Goal: Information Seeking & Learning: Learn about a topic

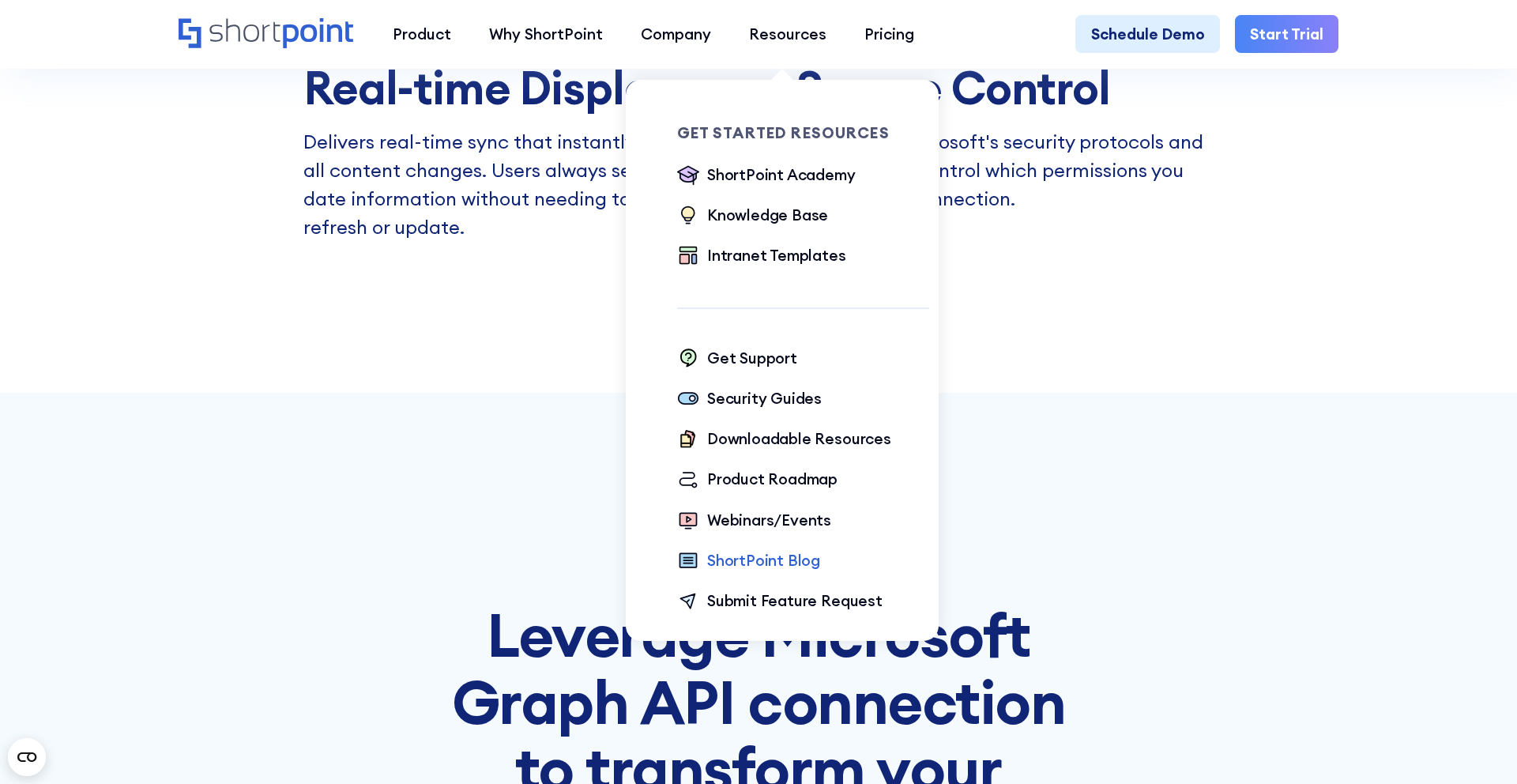
click at [744, 563] on div "ShortPoint Blog" at bounding box center [763, 561] width 113 height 23
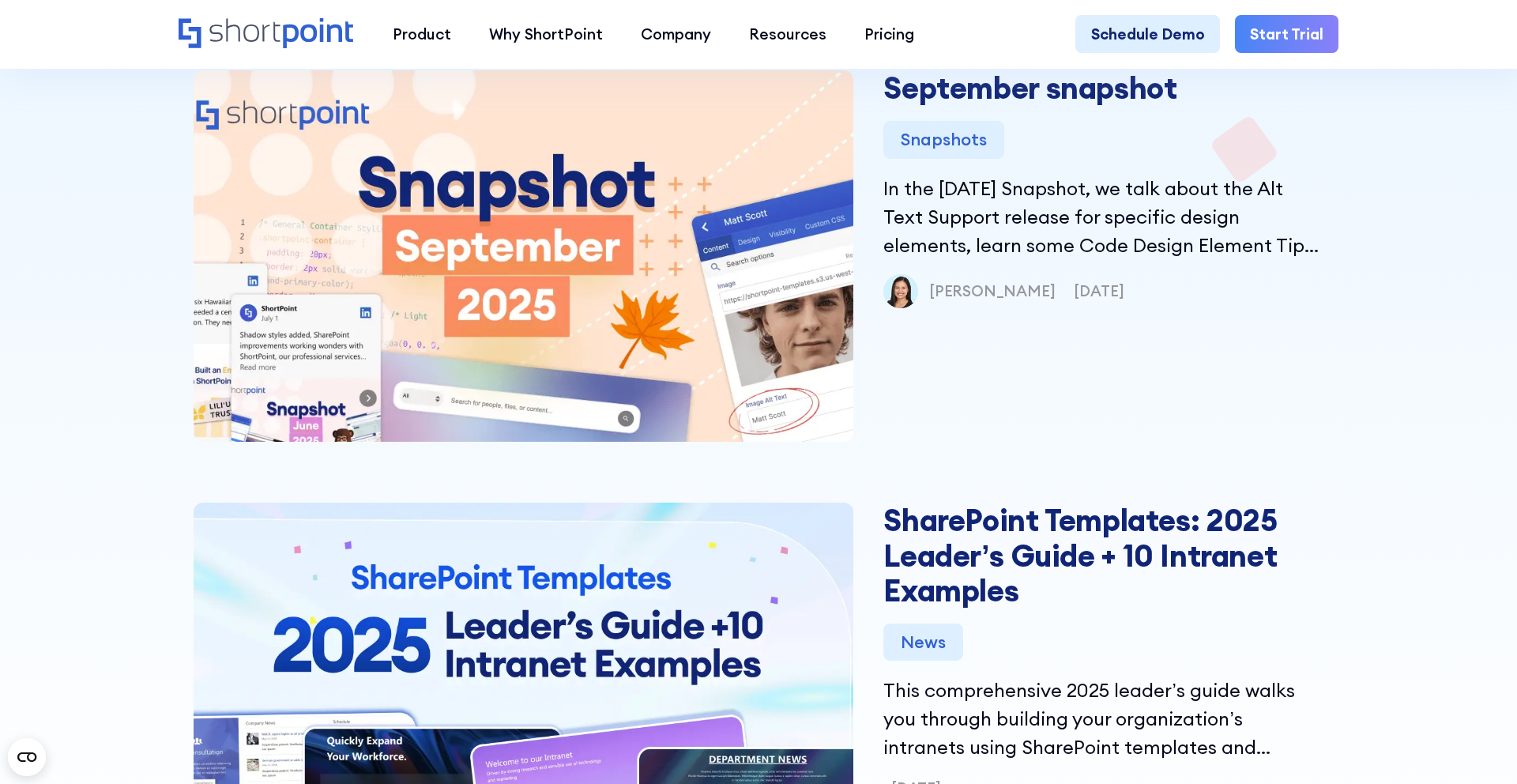
scroll to position [726, 0]
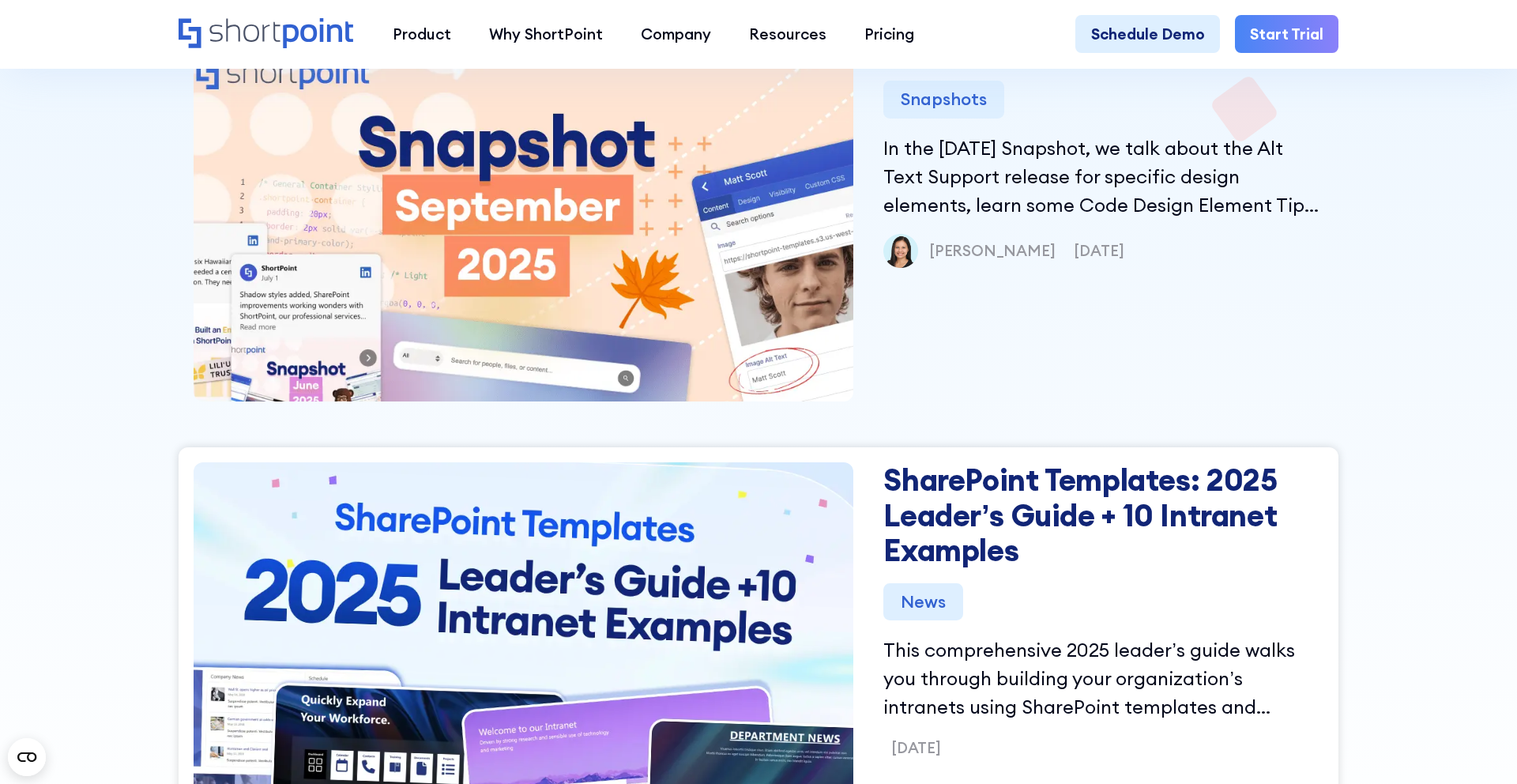
click at [925, 511] on link "SharePoint Templates: 2025 Leader’s Guide + 10 Intranet Examples" at bounding box center [1104, 515] width 440 height 106
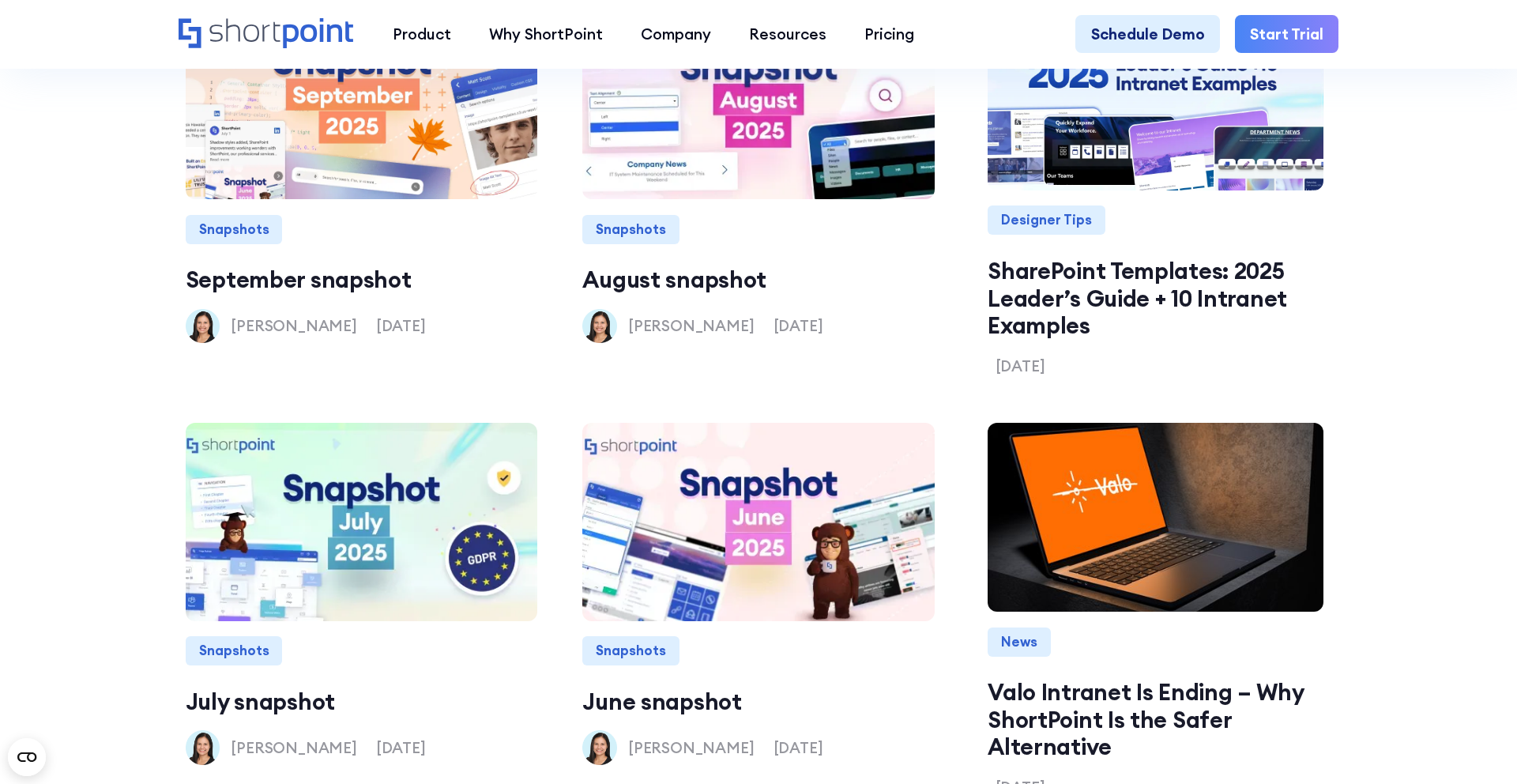
scroll to position [2098, 0]
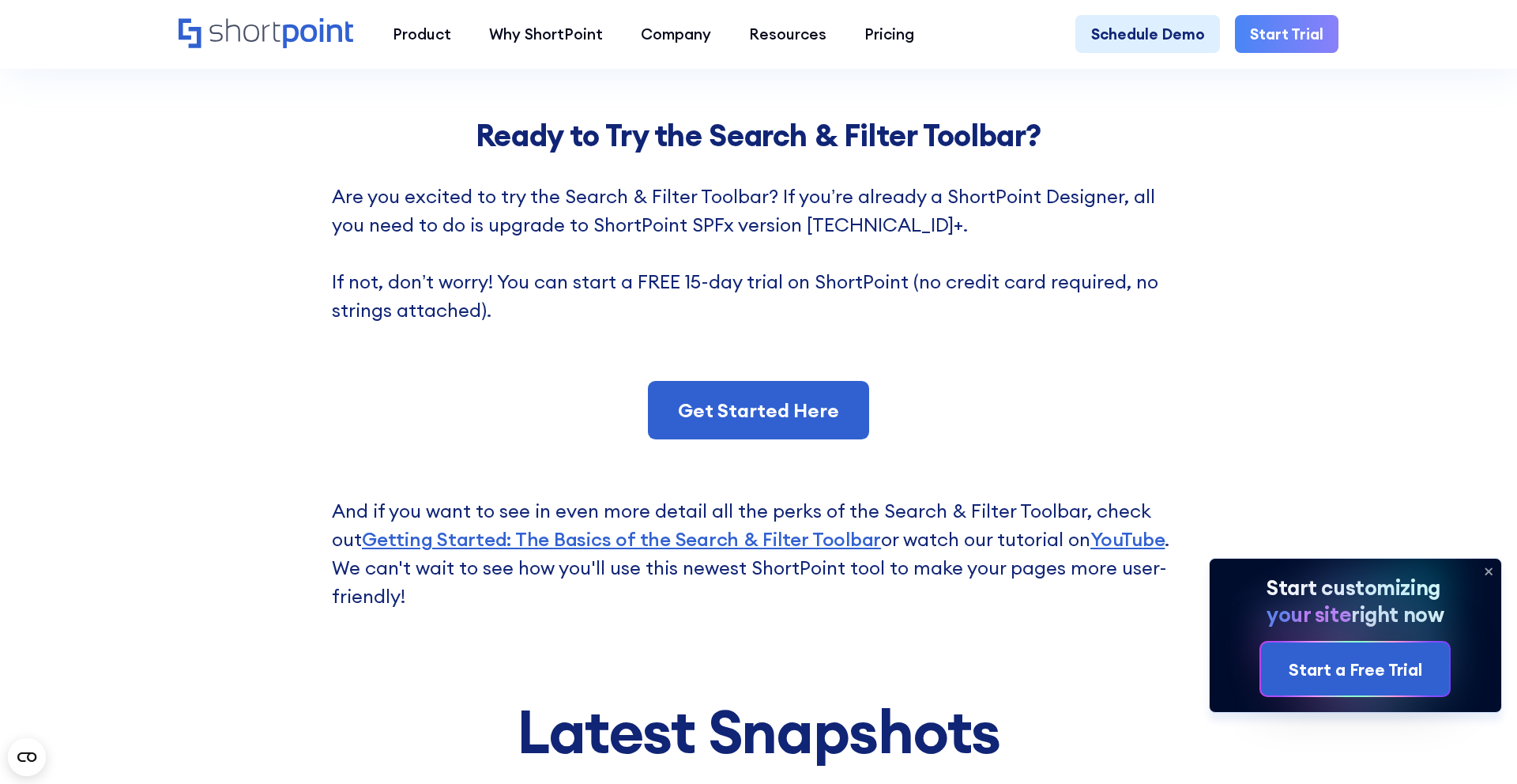
scroll to position [4594, 0]
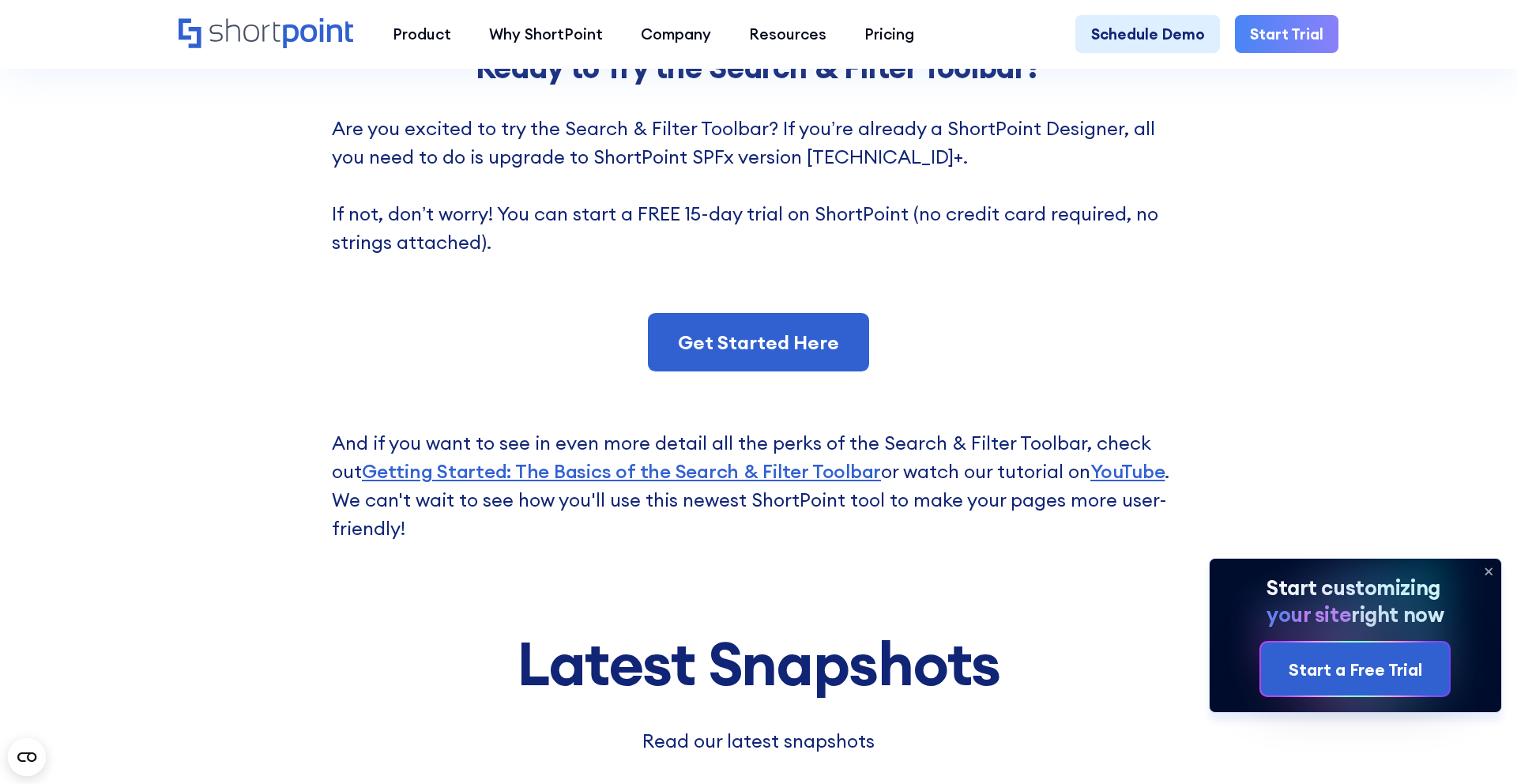
click at [436, 483] on p "And if you want to see in even more detail all the perks of the Search & Filter…" at bounding box center [758, 456] width 853 height 170
click at [437, 478] on link "Getting Started: The Basics of the Search & Filter Toolbar" at bounding box center [621, 470] width 519 height 24
